Goal: Find specific page/section: Find specific page/section

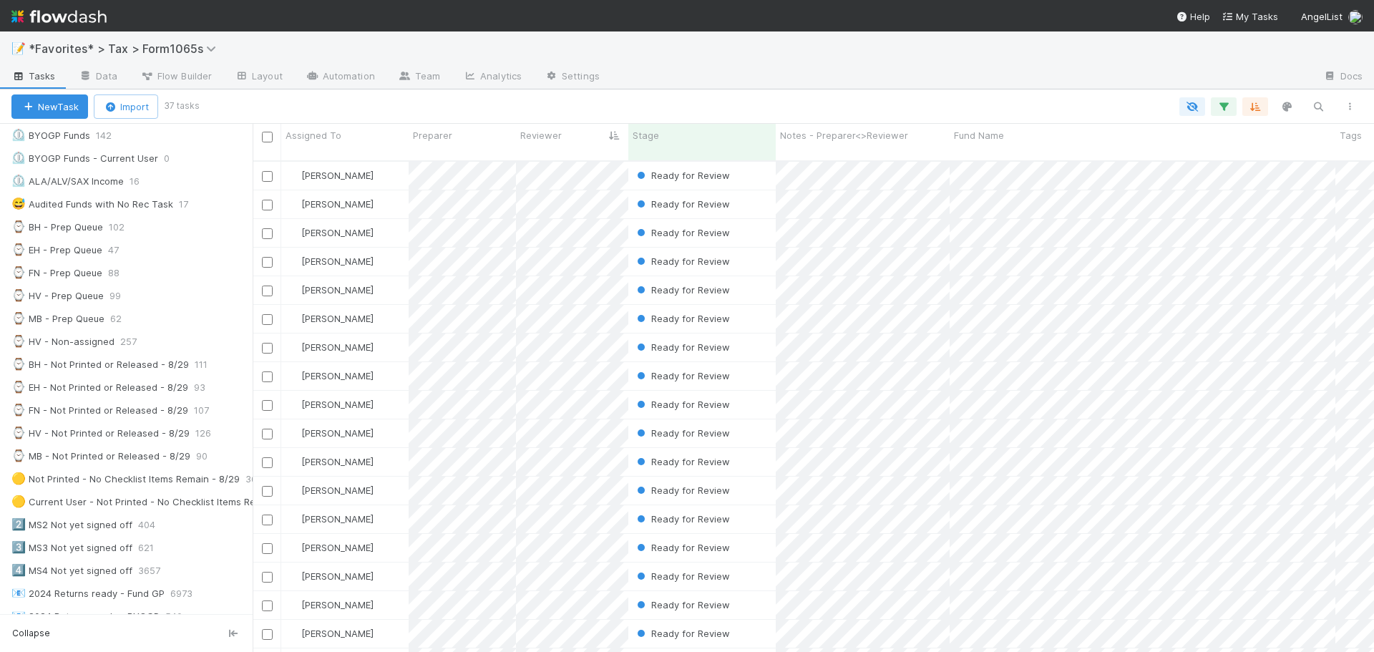
click at [897, 58] on div "📝 *Favorites* > Tax > Form1065s" at bounding box center [687, 48] width 1374 height 34
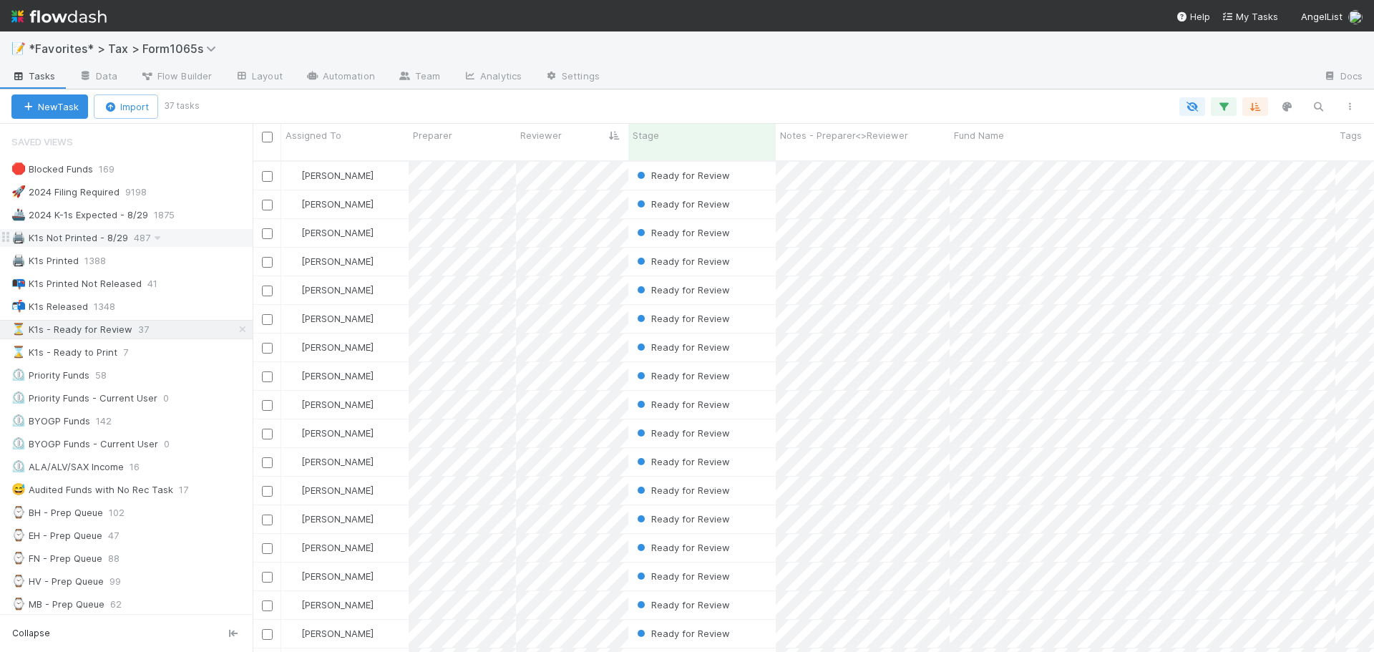
click at [184, 240] on div "🖨️ K1s Not Printed - 8/29 487" at bounding box center [131, 238] width 241 height 18
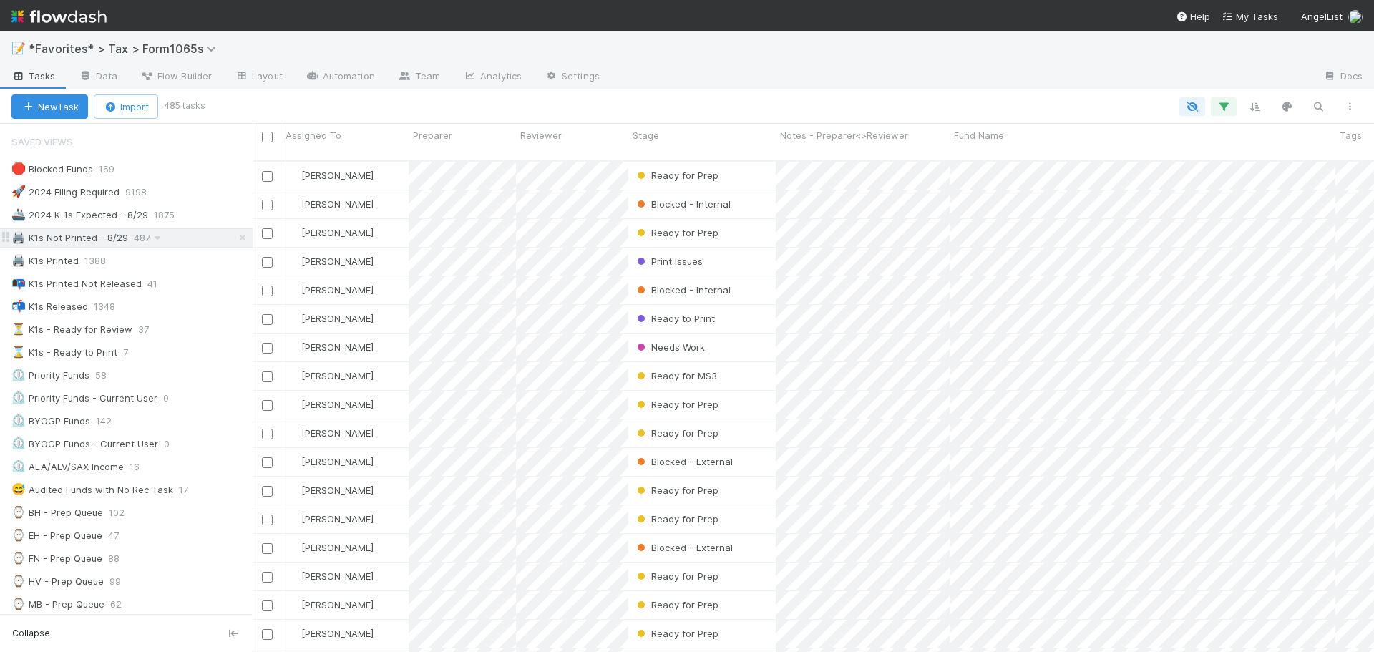
scroll to position [492, 1110]
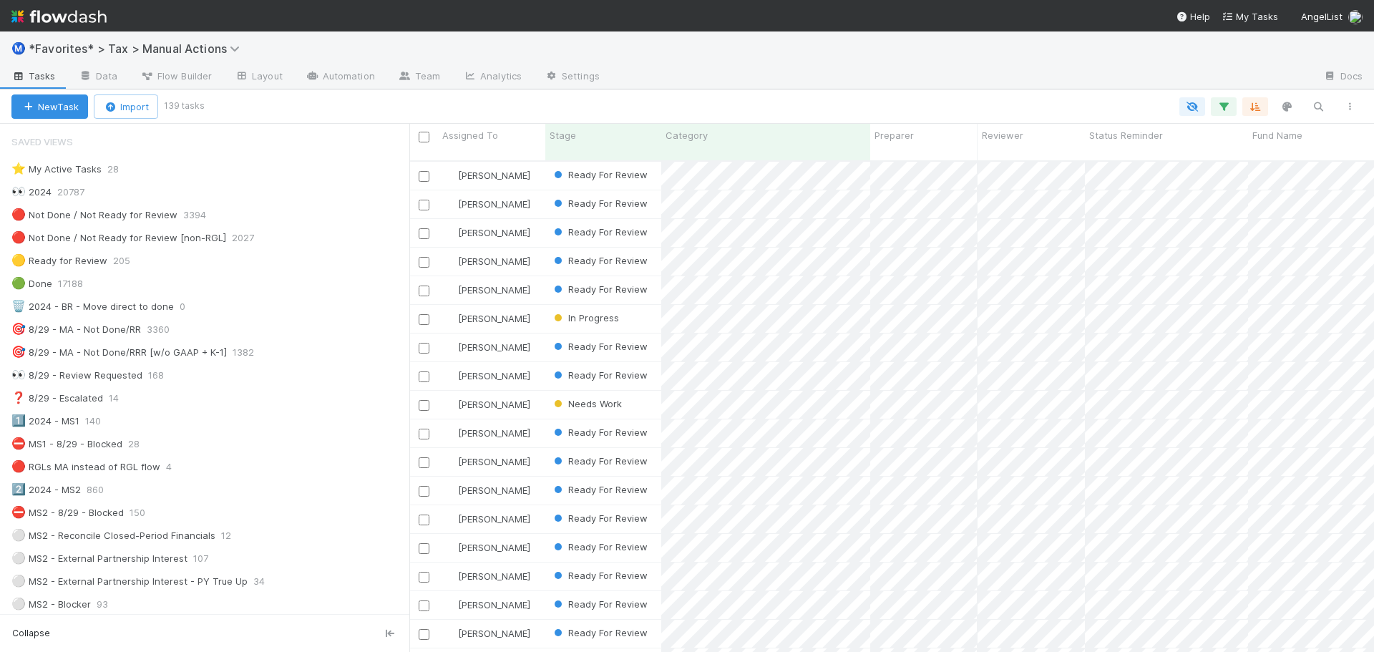
scroll to position [492, 954]
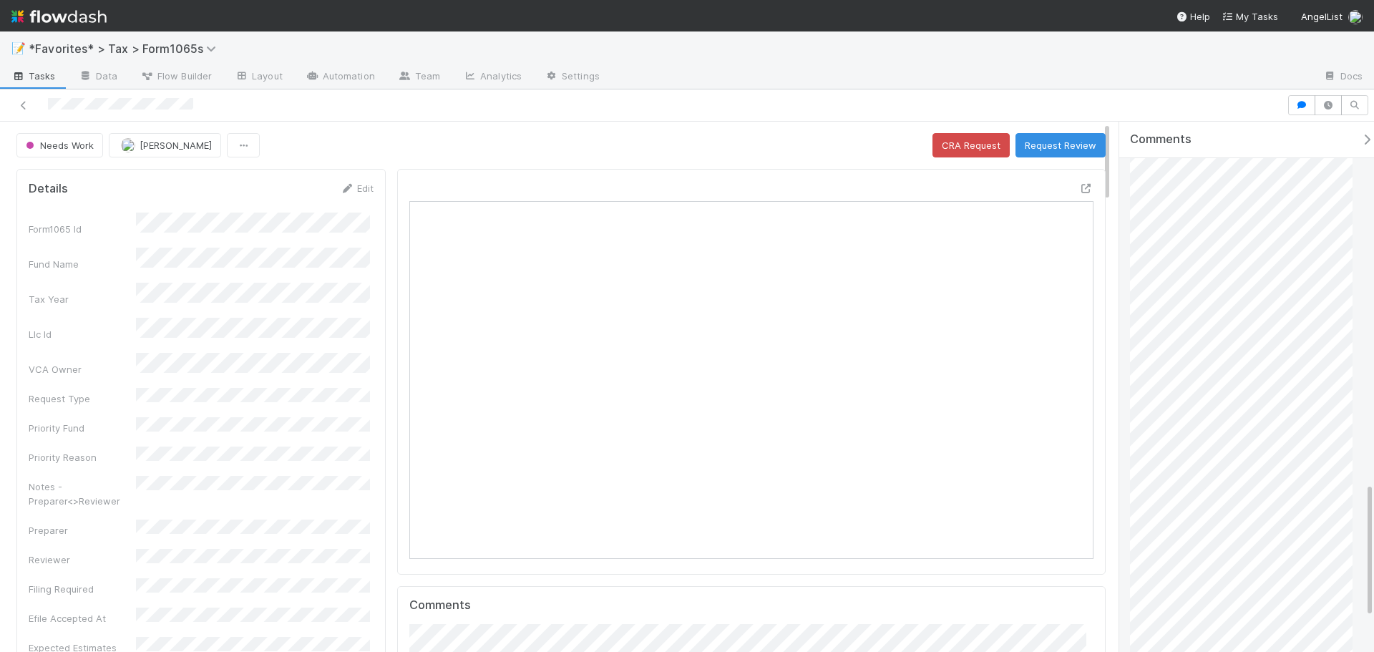
scroll to position [1554, 0]
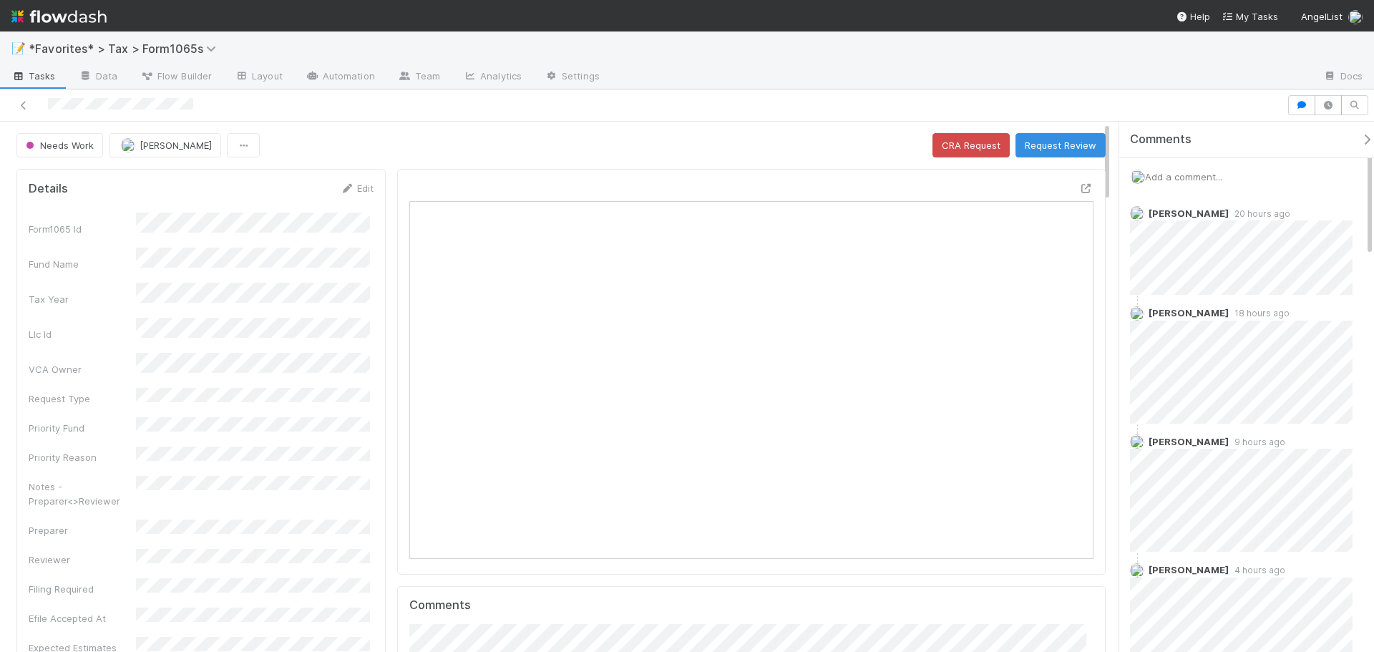
scroll to position [280, 666]
click at [26, 112] on div at bounding box center [643, 105] width 1275 height 20
click at [22, 108] on icon at bounding box center [23, 105] width 14 height 9
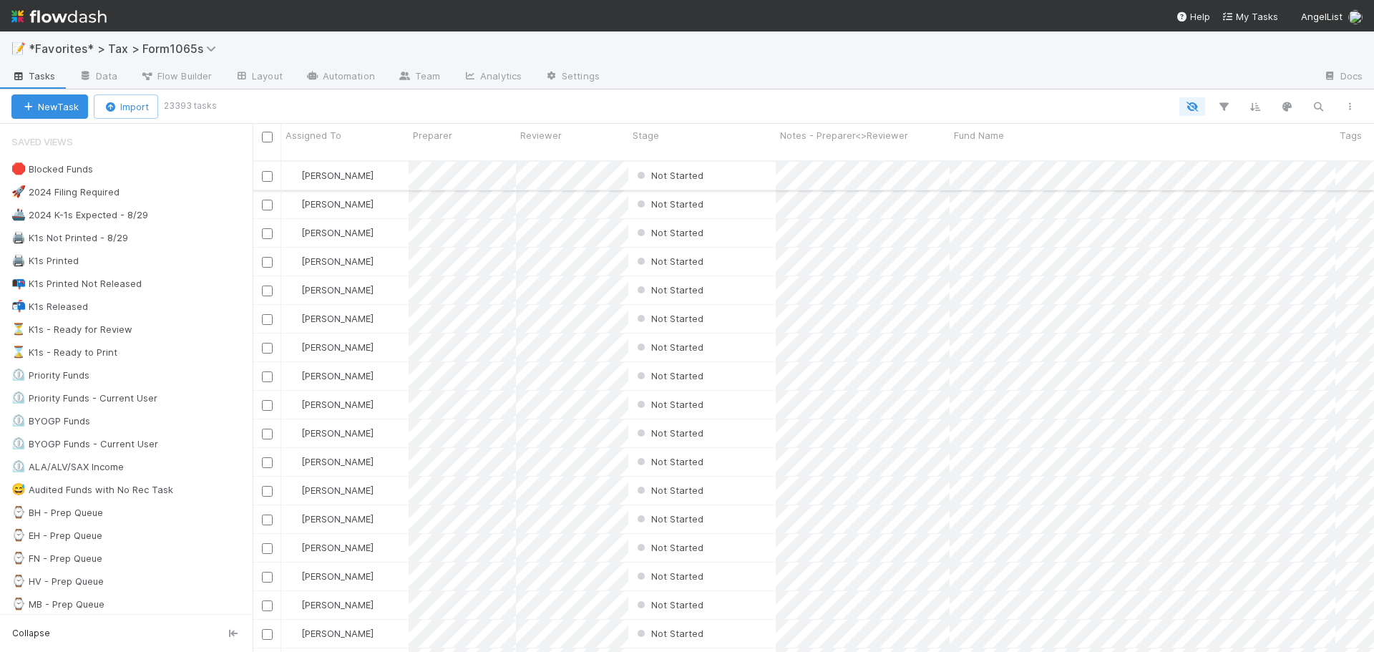
scroll to position [492, 1110]
click at [48, 14] on img at bounding box center [58, 16] width 95 height 24
